Goal: Task Accomplishment & Management: Manage account settings

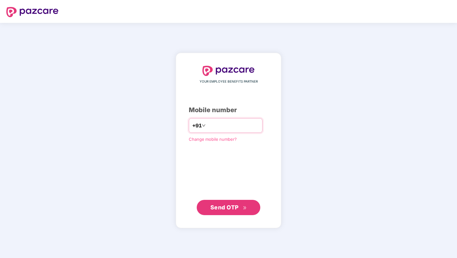
type input "*"
click at [243, 131] on div "**********" at bounding box center [226, 125] width 74 height 15
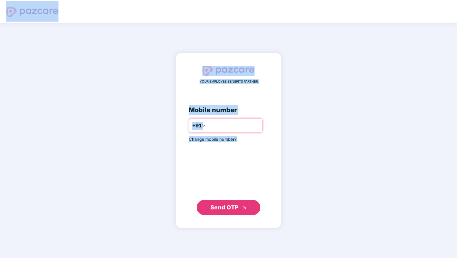
click at [243, 127] on input "**********" at bounding box center [233, 125] width 52 height 10
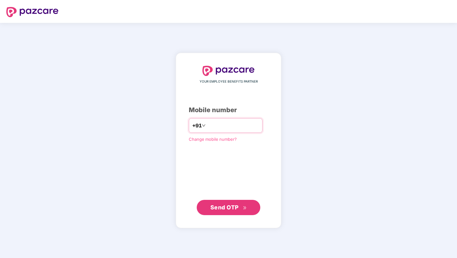
type input "*"
type input "**********"
click at [234, 207] on span "Send OTP" at bounding box center [224, 207] width 28 height 7
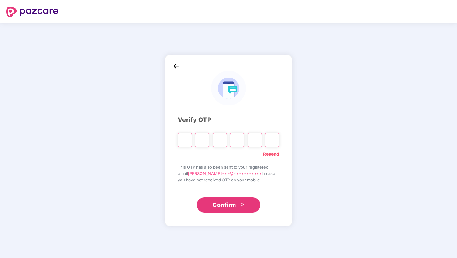
paste input "*"
type input "*"
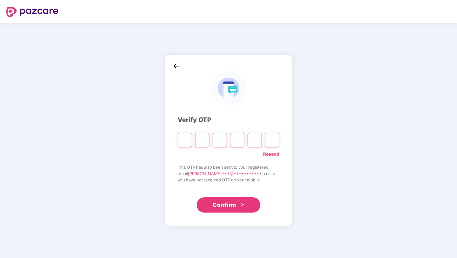
type input "*"
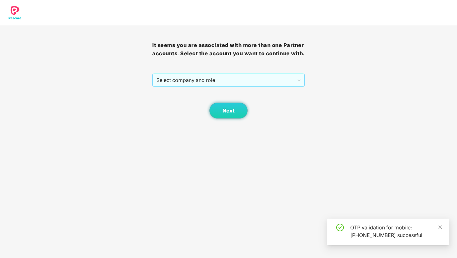
click at [202, 86] on span "Select company and role" at bounding box center [228, 80] width 144 height 12
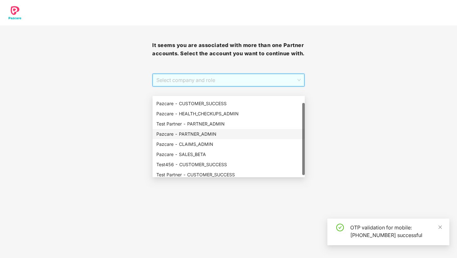
scroll to position [8, 0]
click at [224, 135] on div "Pazcare - PARTNER_ADMIN" at bounding box center [228, 134] width 145 height 7
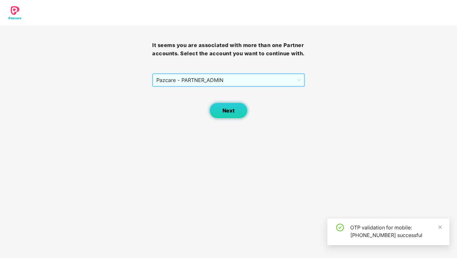
click at [239, 119] on button "Next" at bounding box center [228, 111] width 38 height 16
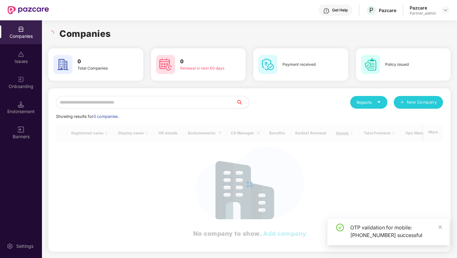
click at [204, 105] on input "text" at bounding box center [146, 102] width 180 height 13
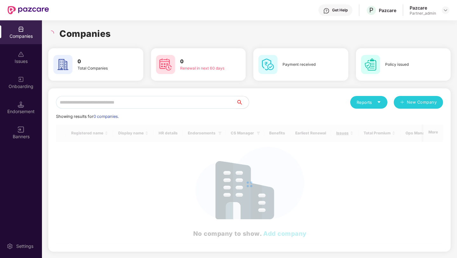
click at [185, 102] on input "text" at bounding box center [146, 102] width 180 height 13
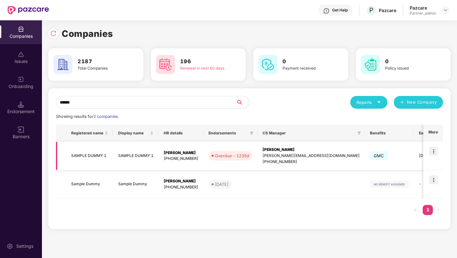
type input "******"
click at [436, 151] on img at bounding box center [433, 151] width 9 height 9
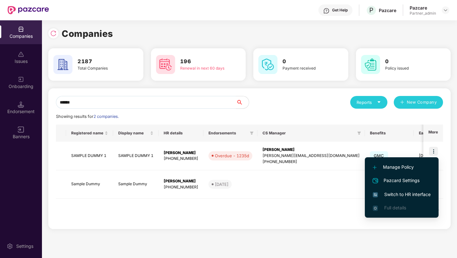
click at [403, 197] on span "Switch to HR interface" at bounding box center [402, 194] width 58 height 7
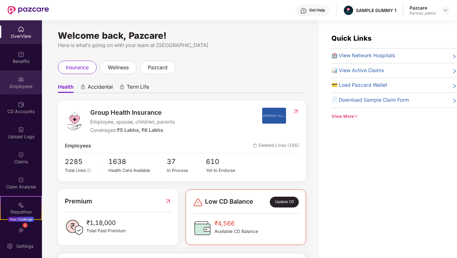
click at [23, 80] on img at bounding box center [21, 79] width 6 height 6
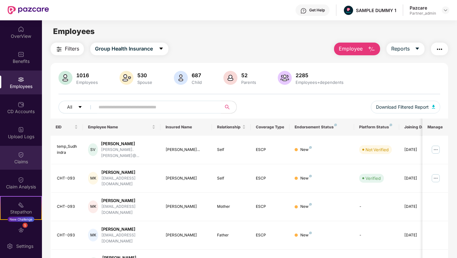
click at [20, 157] on img at bounding box center [21, 155] width 6 height 6
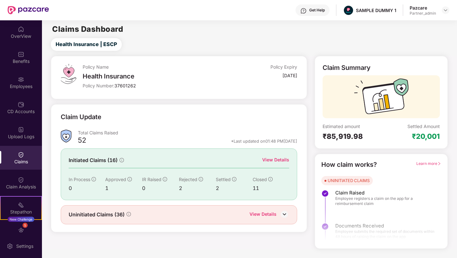
click at [421, 164] on span "Learn more" at bounding box center [428, 163] width 25 height 5
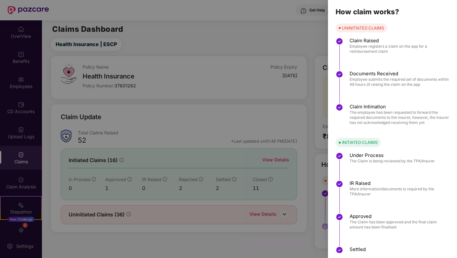
click at [305, 66] on div at bounding box center [228, 129] width 457 height 258
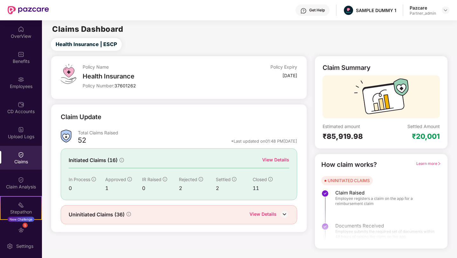
click at [285, 213] on img at bounding box center [285, 214] width 10 height 10
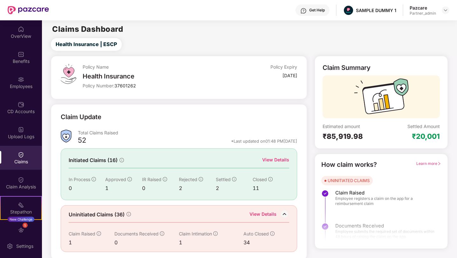
scroll to position [1, 0]
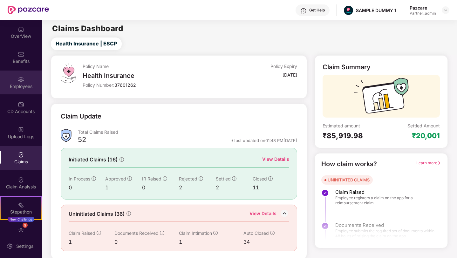
click at [20, 86] on div "Employees" at bounding box center [21, 86] width 42 height 6
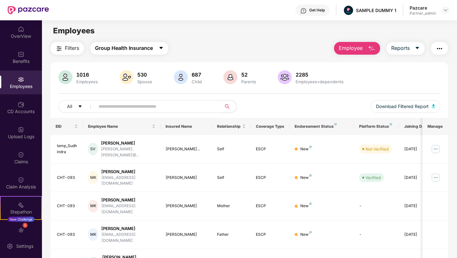
click at [112, 50] on span "Group Health Insurance" at bounding box center [124, 48] width 58 height 8
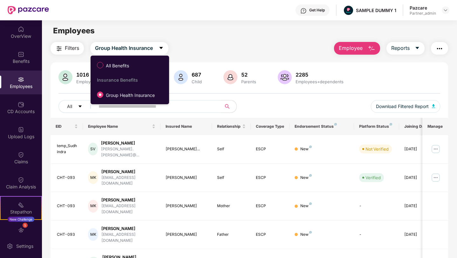
click at [76, 51] on span "Filters" at bounding box center [72, 48] width 14 height 8
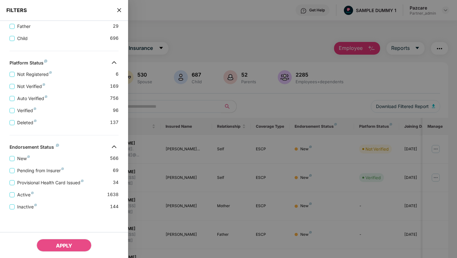
scroll to position [0, 0]
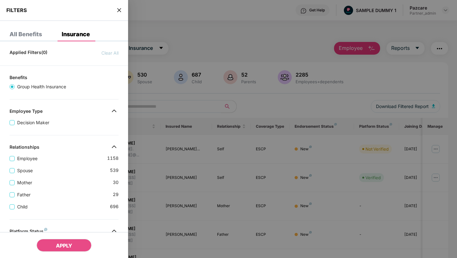
click at [119, 10] on icon "close" at bounding box center [119, 10] width 4 height 4
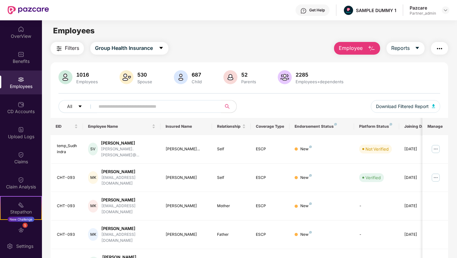
click at [366, 48] on button "Employee" at bounding box center [357, 48] width 46 height 13
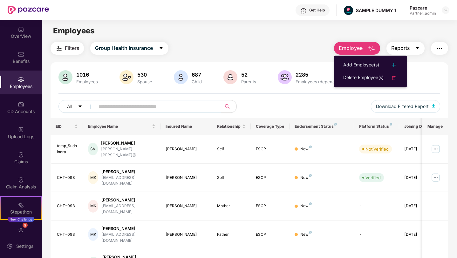
click at [404, 51] on span "Reports" at bounding box center [400, 48] width 18 height 8
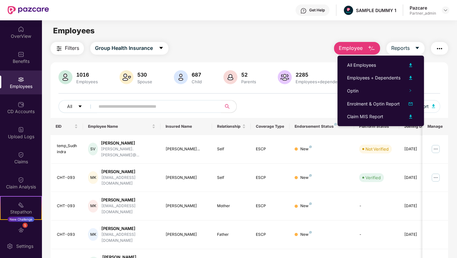
click at [443, 47] on button "button" at bounding box center [439, 48] width 17 height 13
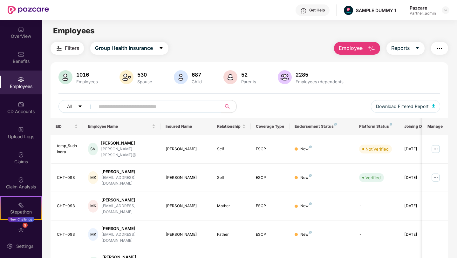
click at [368, 52] on img "button" at bounding box center [372, 49] width 8 height 8
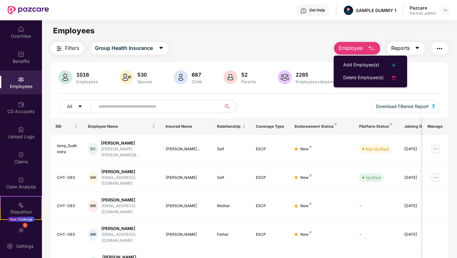
click at [406, 47] on span "Reports" at bounding box center [400, 48] width 18 height 8
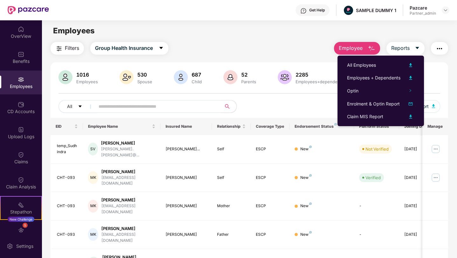
click at [438, 50] on img "button" at bounding box center [440, 49] width 8 height 8
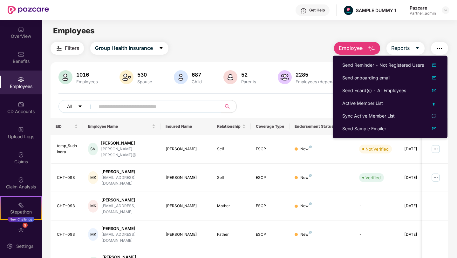
click at [75, 108] on button "All" at bounding box center [77, 106] width 39 height 13
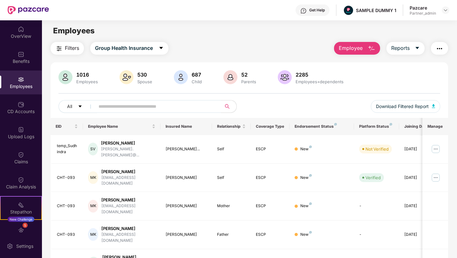
click at [69, 49] on span "Filters" at bounding box center [72, 48] width 14 height 8
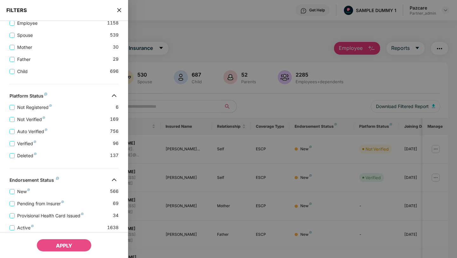
scroll to position [168, 0]
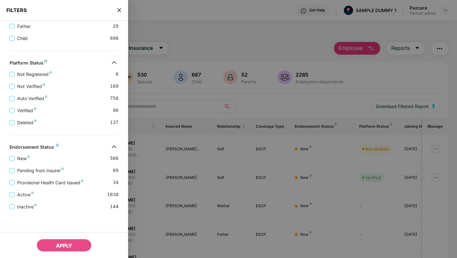
click at [118, 11] on icon "close" at bounding box center [119, 10] width 4 height 4
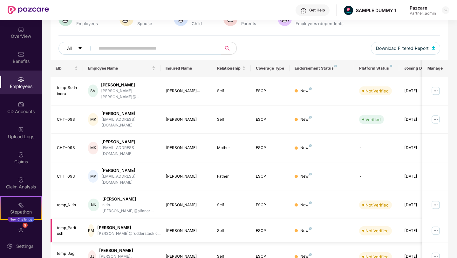
scroll to position [0, 0]
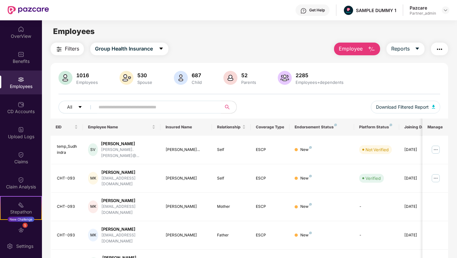
click at [215, 47] on div "Filters Group Health Insurance Employee Reports" at bounding box center [249, 49] width 397 height 13
click at [16, 132] on div "Upload Logs" at bounding box center [21, 133] width 42 height 24
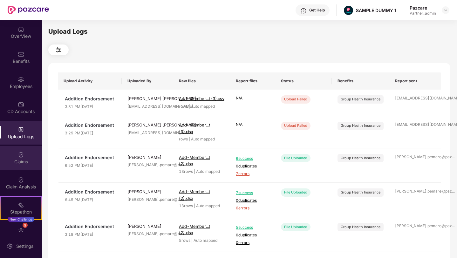
click at [18, 158] on img at bounding box center [21, 155] width 6 height 6
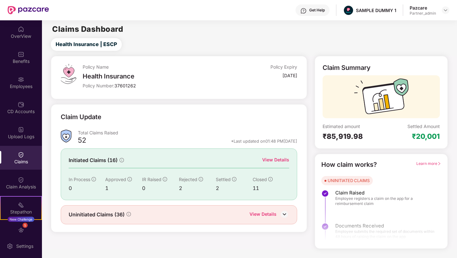
click at [286, 213] on img at bounding box center [285, 214] width 10 height 10
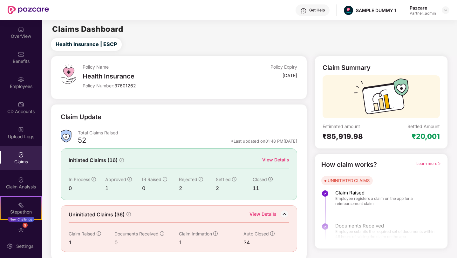
scroll to position [1, 0]
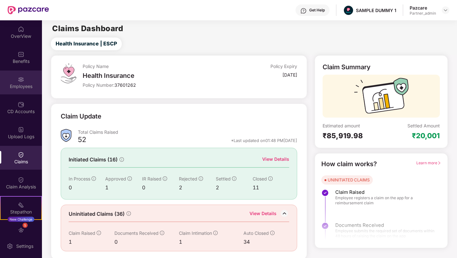
click at [18, 79] on img at bounding box center [21, 79] width 6 height 6
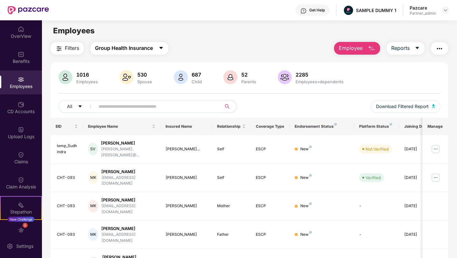
click at [135, 50] on span "Group Health Insurance" at bounding box center [124, 48] width 58 height 8
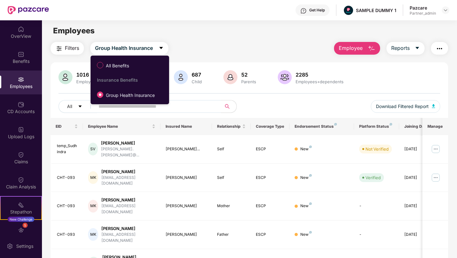
click at [302, 42] on div "Filters Group Health Insurance Employee Reports" at bounding box center [249, 48] width 397 height 13
